Goal: Task Accomplishment & Management: Manage account settings

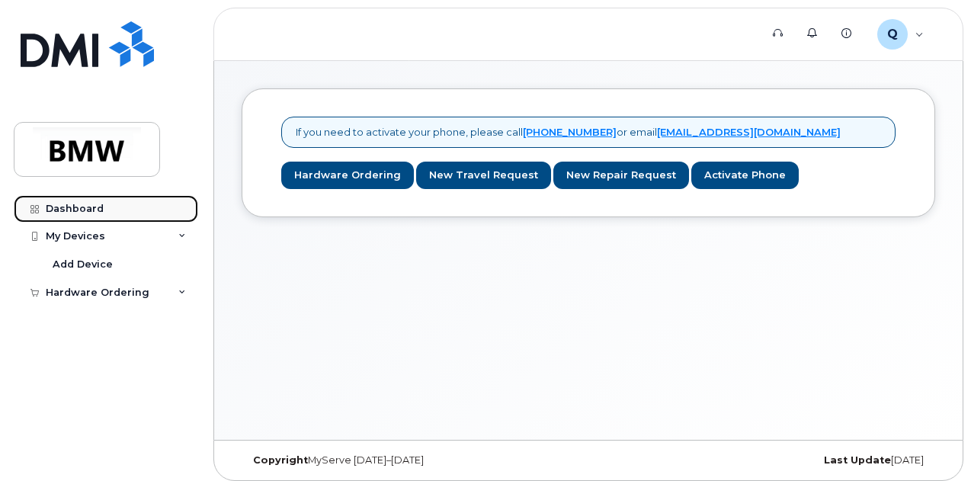
click at [82, 208] on div "Dashboard" at bounding box center [75, 209] width 58 height 12
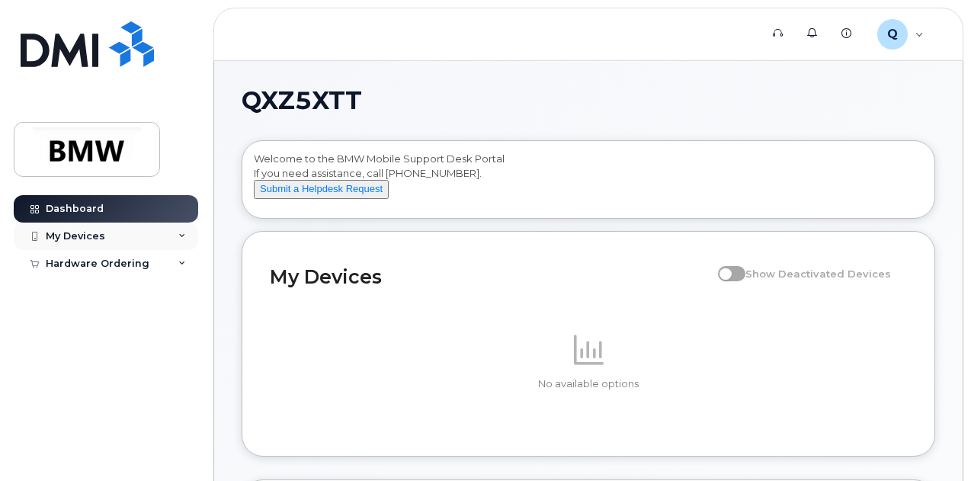
click at [182, 233] on icon at bounding box center [182, 236] width 8 height 8
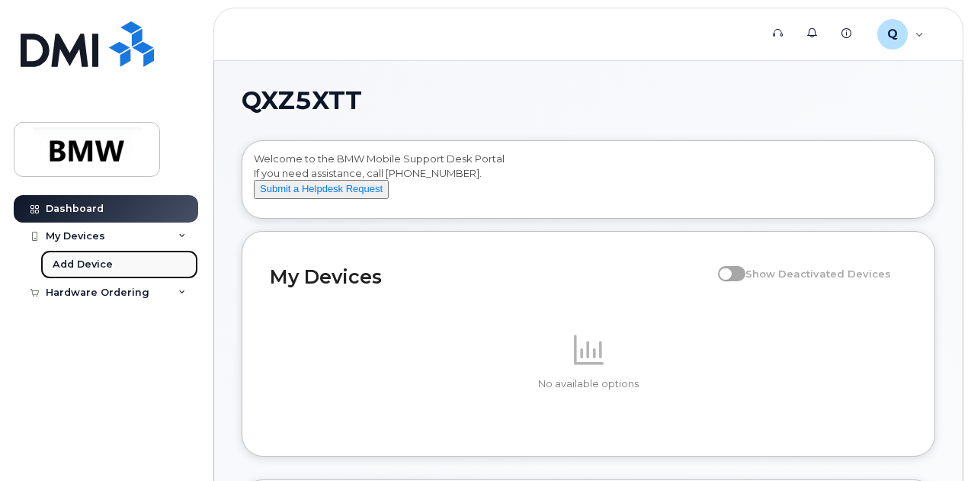
click at [100, 266] on div "Add Device" at bounding box center [83, 265] width 60 height 14
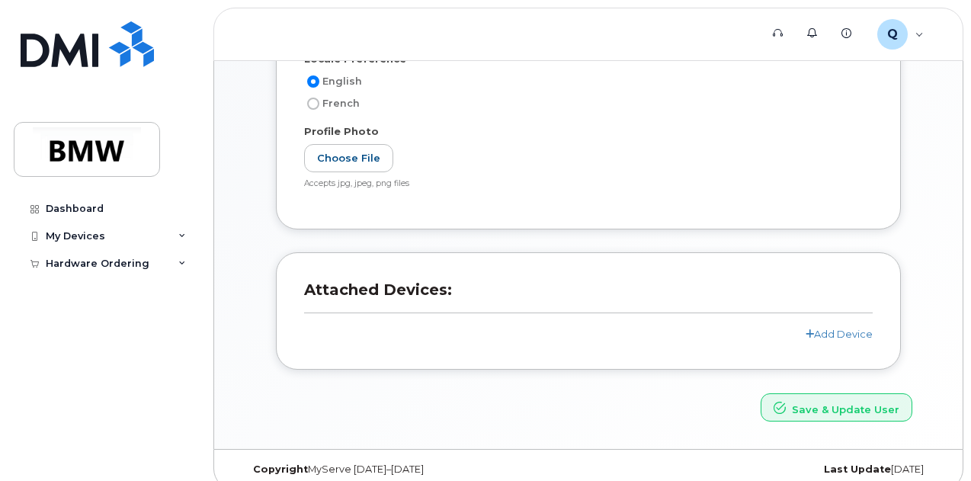
scroll to position [354, 0]
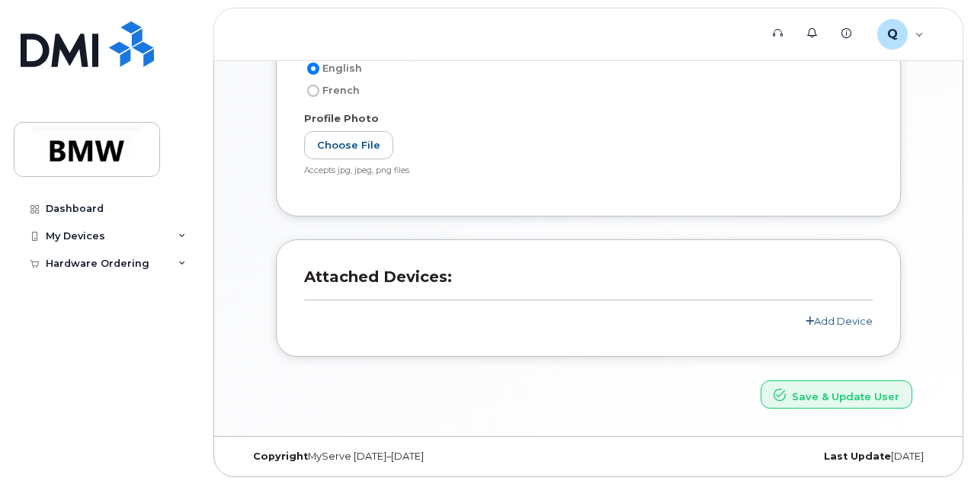
click at [816, 318] on link "Add Device" at bounding box center [839, 321] width 67 height 12
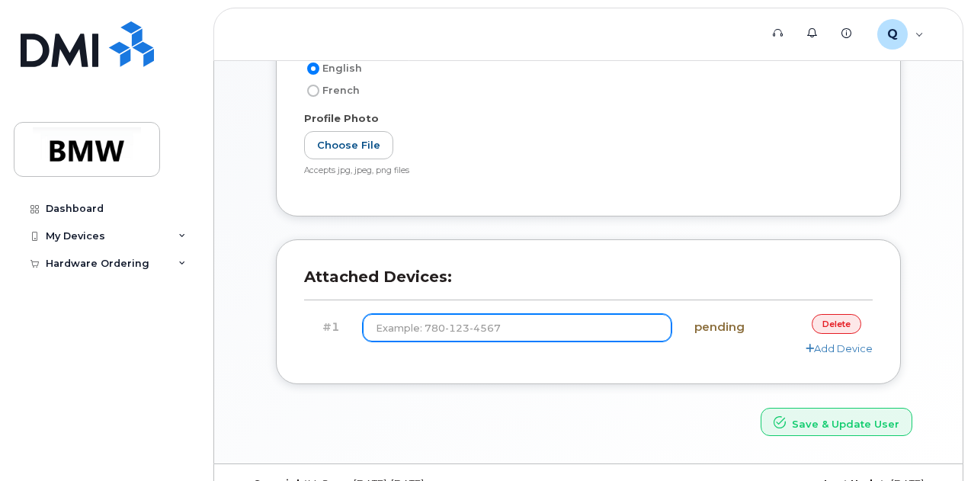
click at [503, 334] on input at bounding box center [517, 327] width 309 height 27
type input "(864) 363-4873"
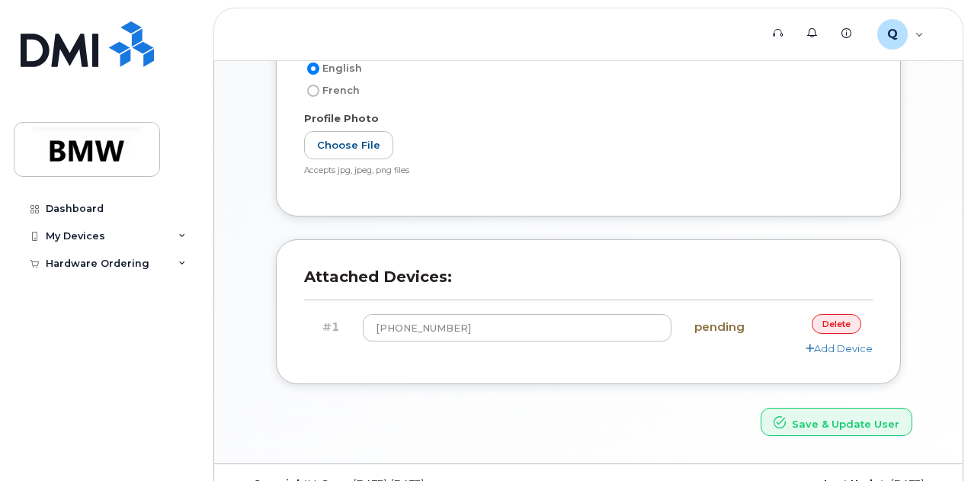
click at [690, 417] on div "Save & Update User" at bounding box center [588, 422] width 671 height 28
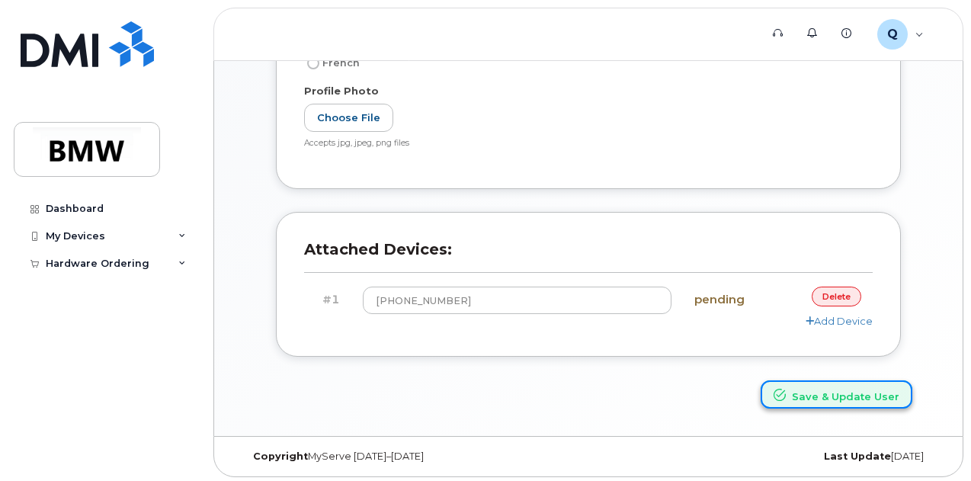
click at [798, 397] on button "Save & Update User" at bounding box center [837, 394] width 152 height 28
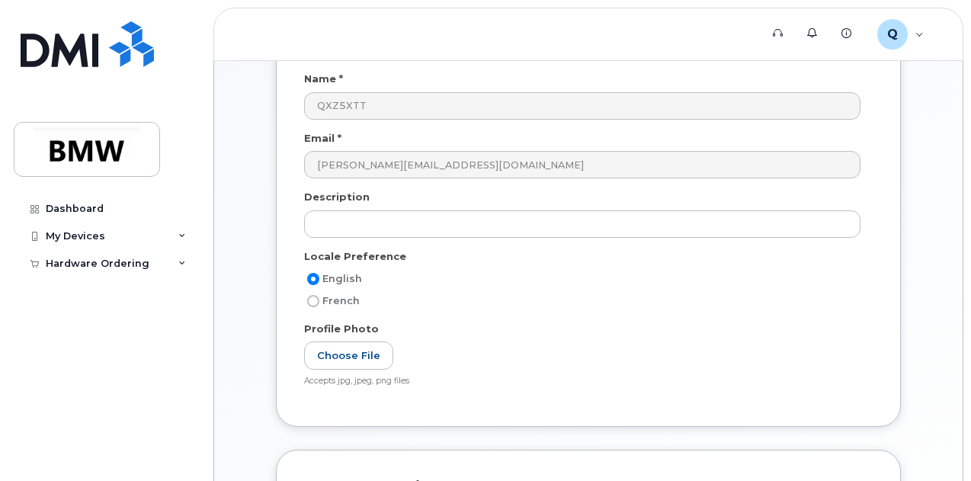
scroll to position [208, 0]
click at [74, 228] on div "My Devices" at bounding box center [106, 236] width 184 height 27
click at [142, 295] on div "Hardware Ordering" at bounding box center [98, 293] width 104 height 12
